Goal: Information Seeking & Learning: Check status

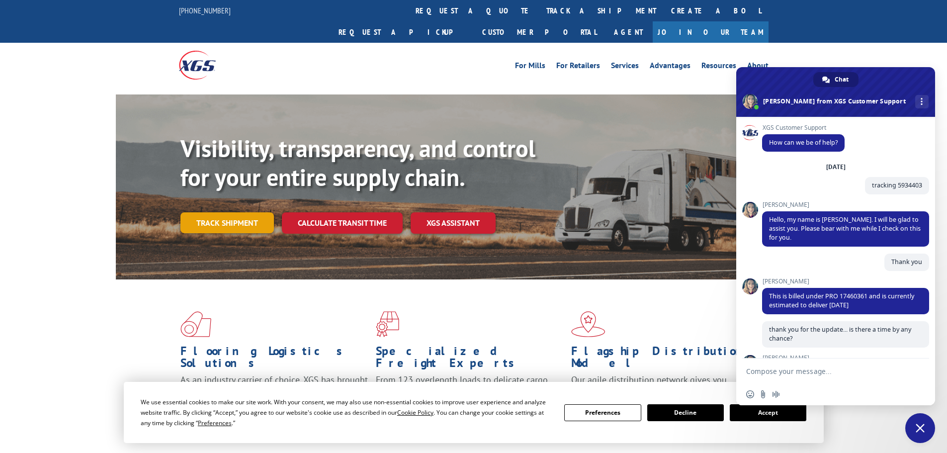
scroll to position [197, 0]
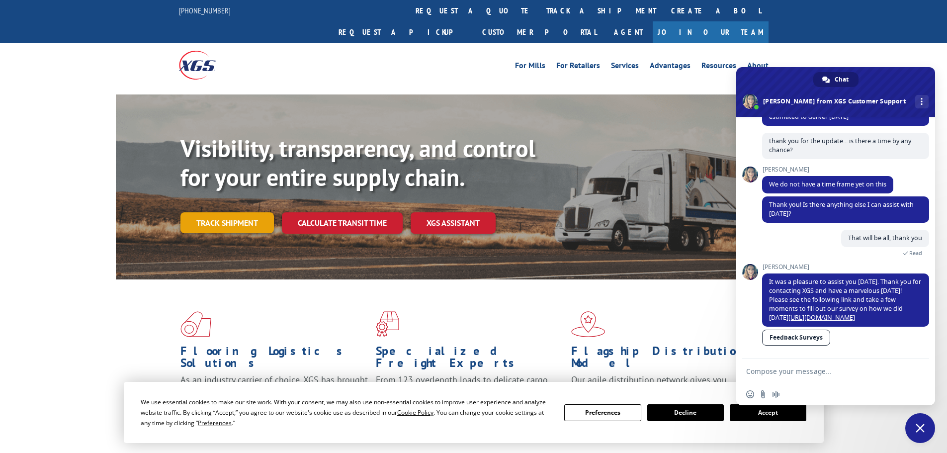
click at [236, 212] on link "Track shipment" at bounding box center [226, 222] width 93 height 21
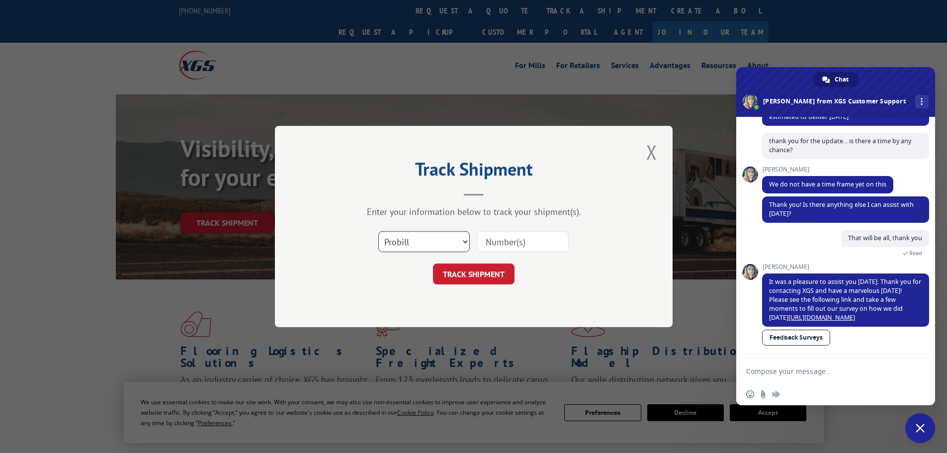
click at [418, 235] on select "Select category... Probill BOL PO" at bounding box center [423, 241] width 91 height 21
click at [378, 231] on select "Select category... Probill BOL PO" at bounding box center [423, 241] width 91 height 21
click at [408, 251] on select "Select category... Probill BOL PO" at bounding box center [423, 241] width 91 height 21
select select "bol"
click at [378, 231] on select "Select category... Probill BOL PO" at bounding box center [423, 241] width 91 height 21
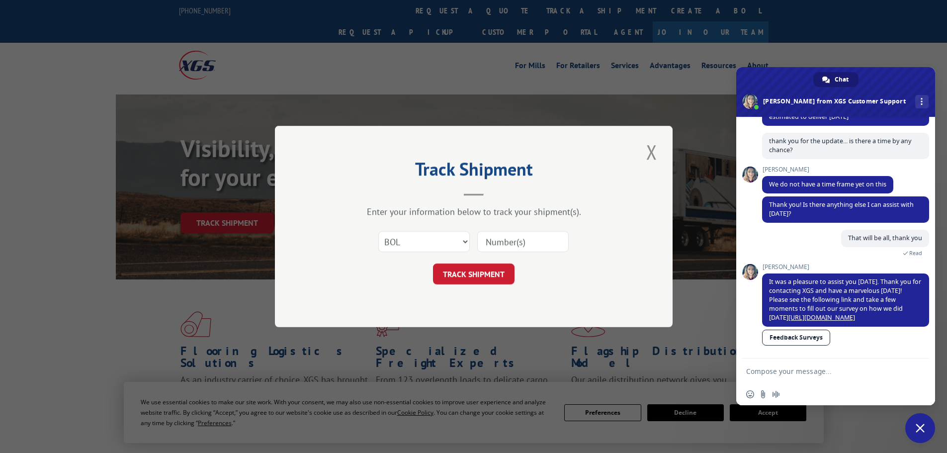
click at [529, 248] on input at bounding box center [522, 241] width 91 height 21
type input "5956457"
click at [489, 270] on button "TRACK SHIPMENT" at bounding box center [473, 273] width 81 height 21
